Goal: Information Seeking & Learning: Learn about a topic

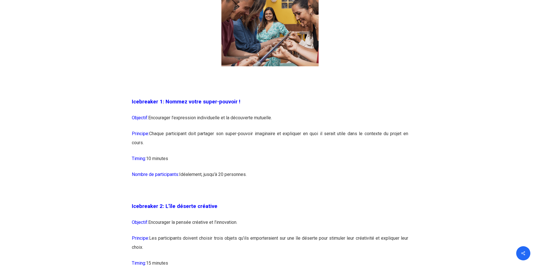
scroll to position [454, 0]
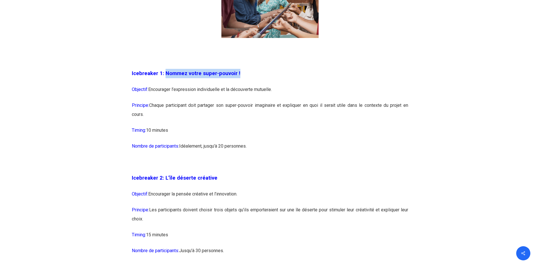
drag, startPoint x: 165, startPoint y: 70, endPoint x: 245, endPoint y: 66, distance: 80.4
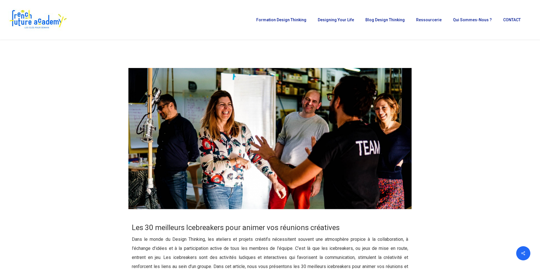
scroll to position [0, 0]
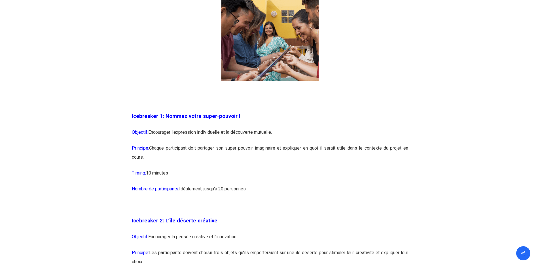
scroll to position [425, 0]
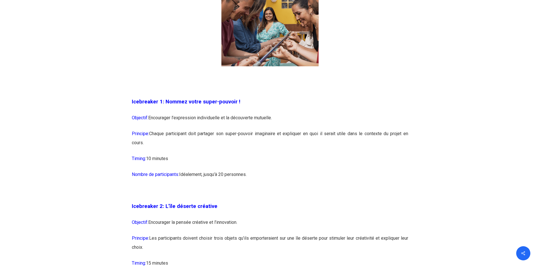
drag, startPoint x: 165, startPoint y: 99, endPoint x: 222, endPoint y: 143, distance: 71.8
copy div "Nommez votre super-pouvoir ! Objectif: Encourager l’expression individuelle et …"
